Goal: Task Accomplishment & Management: Use online tool/utility

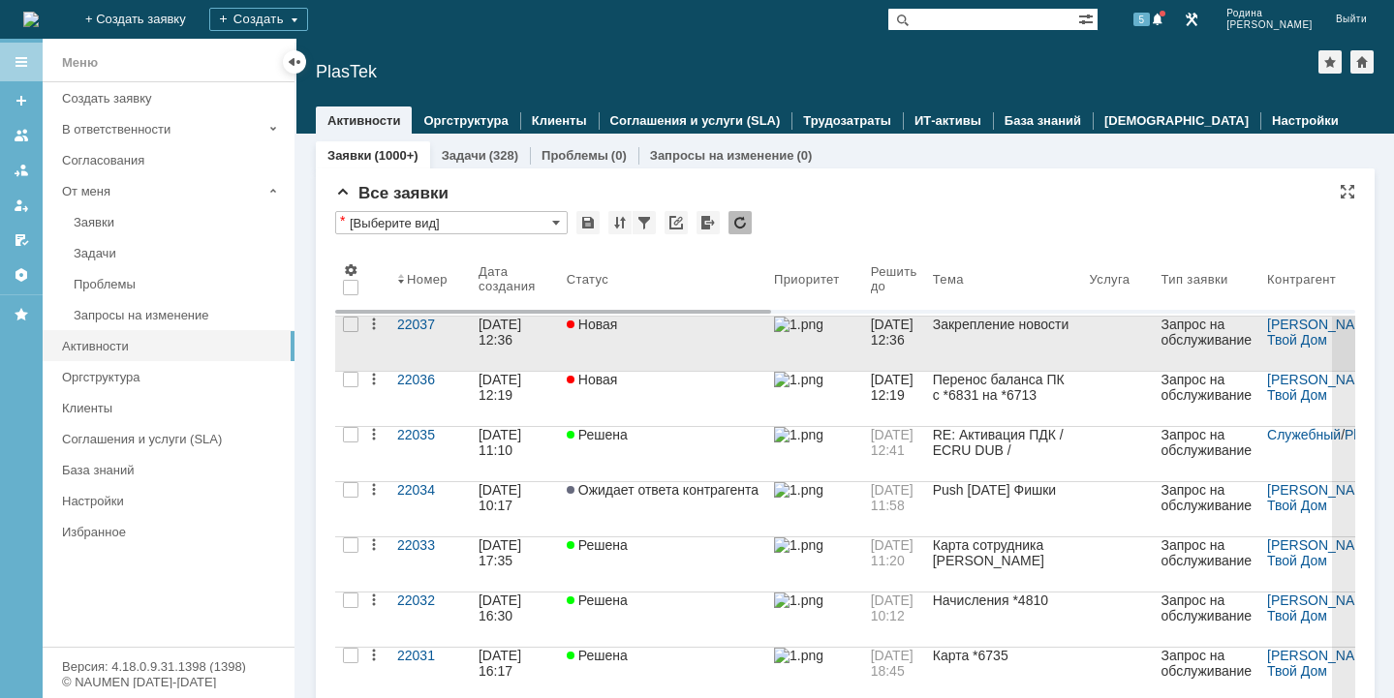
click at [508, 337] on div "[DATE] 12:36" at bounding box center [501, 332] width 46 height 31
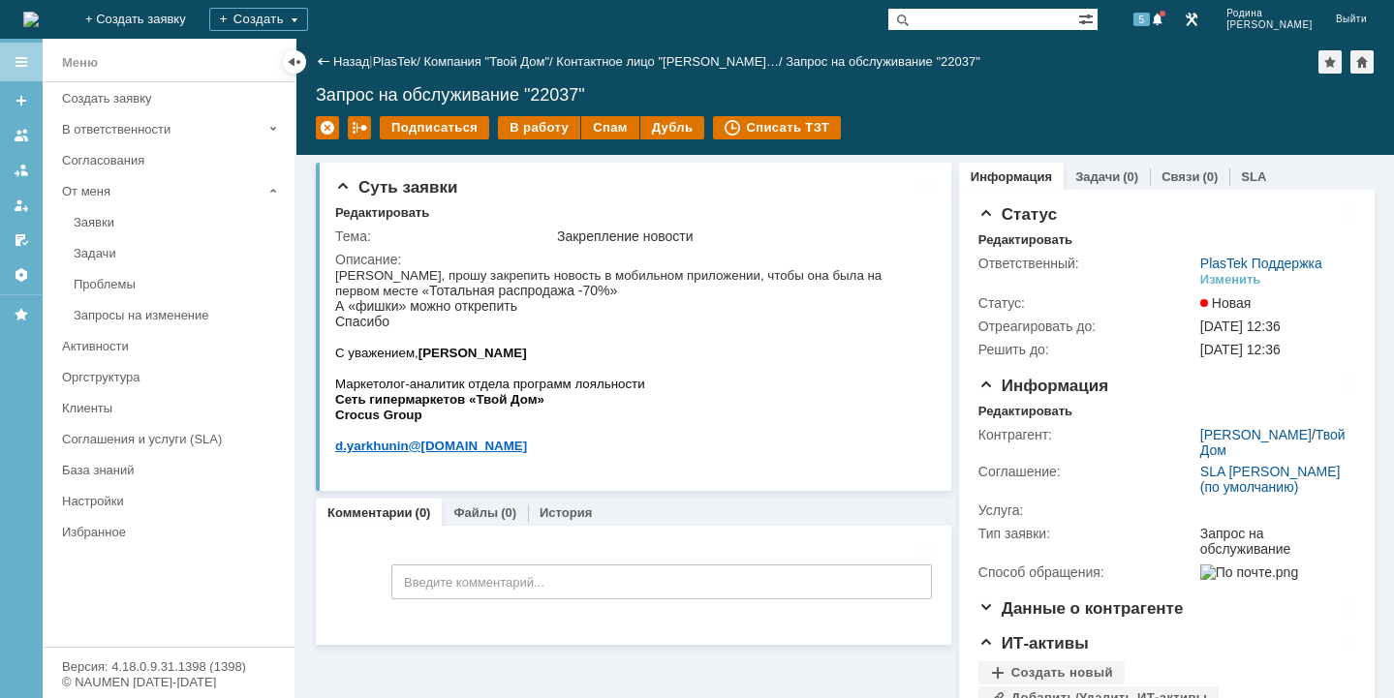
drag, startPoint x: 539, startPoint y: 308, endPoint x: 389, endPoint y: 276, distance: 153.5
click at [389, 276] on p "Коллеги, прошу закрепить новость в мобильном приложении, чтобы она была на перв…" at bounding box center [632, 298] width 594 height 62
copy p "прошу закрепить новость в мобильном приложении, чтобы она была на первом месте …"
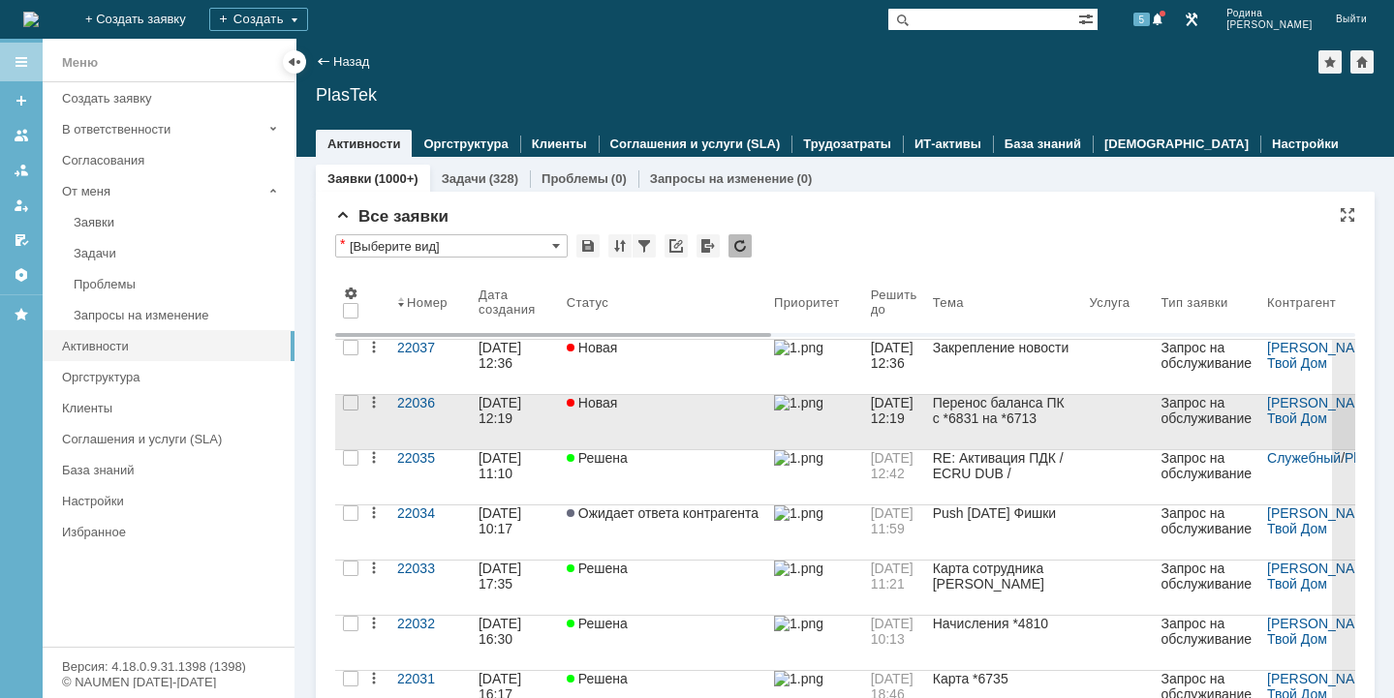
click at [512, 421] on div "[DATE] 12:19" at bounding box center [501, 410] width 46 height 31
